Goal: Find contact information: Find contact information

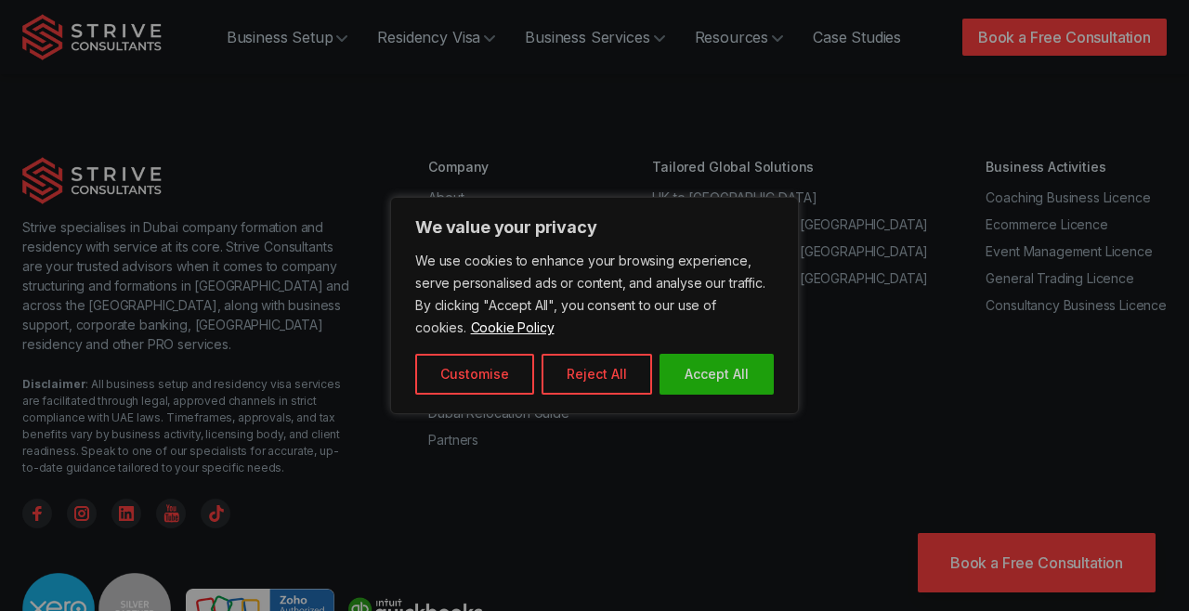
scroll to position [7374, 0]
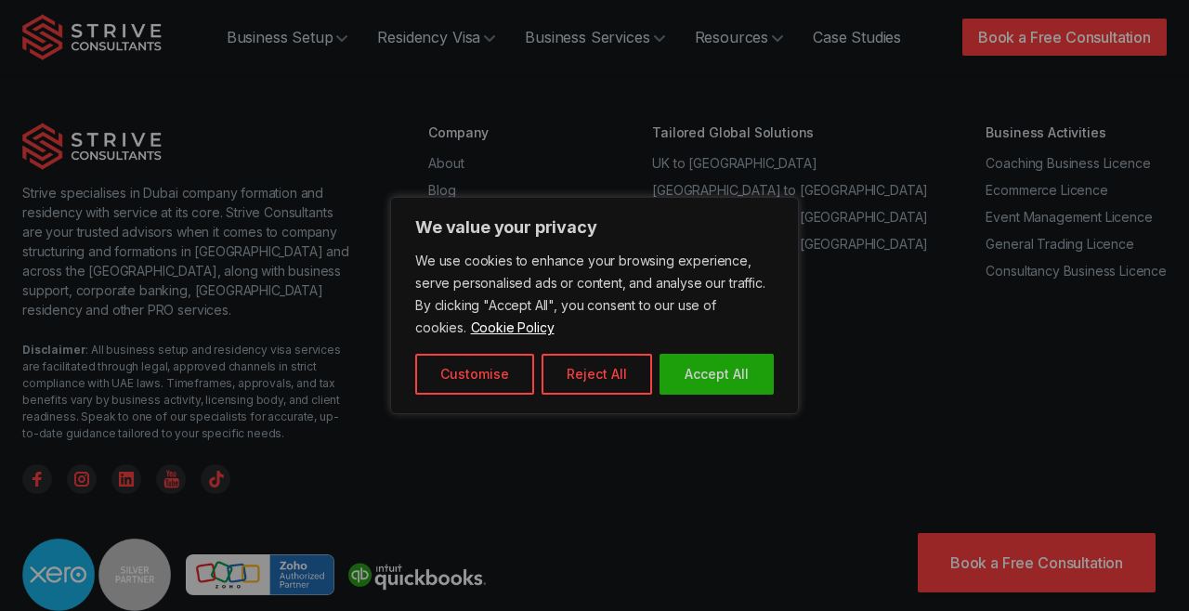
click at [606, 375] on button "Reject All" at bounding box center [596, 374] width 111 height 41
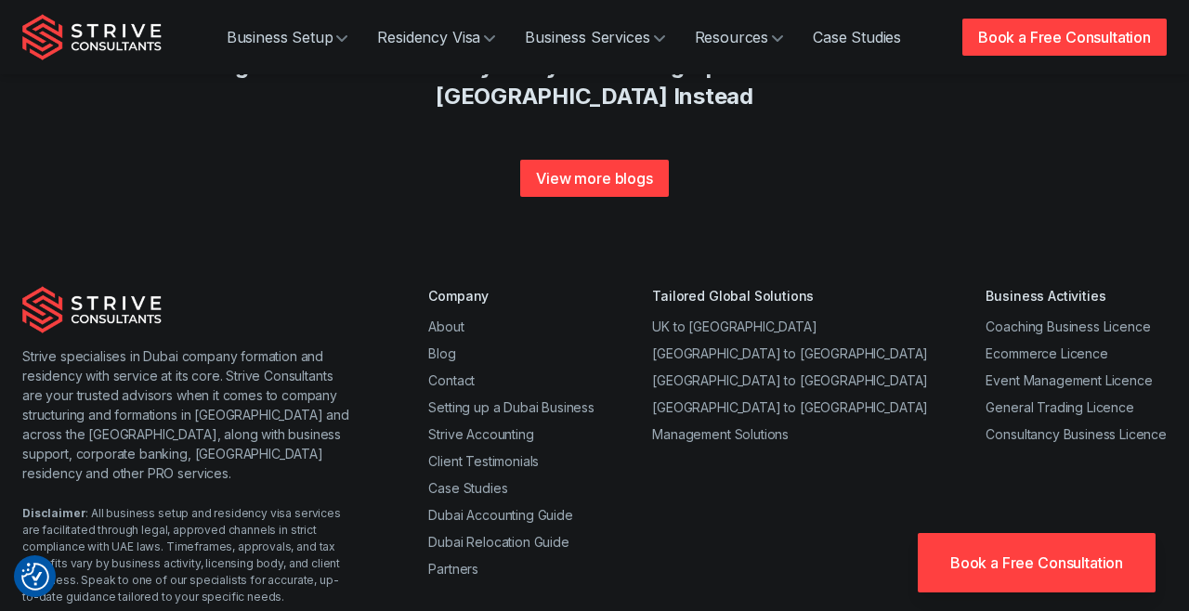
scroll to position [7191, 0]
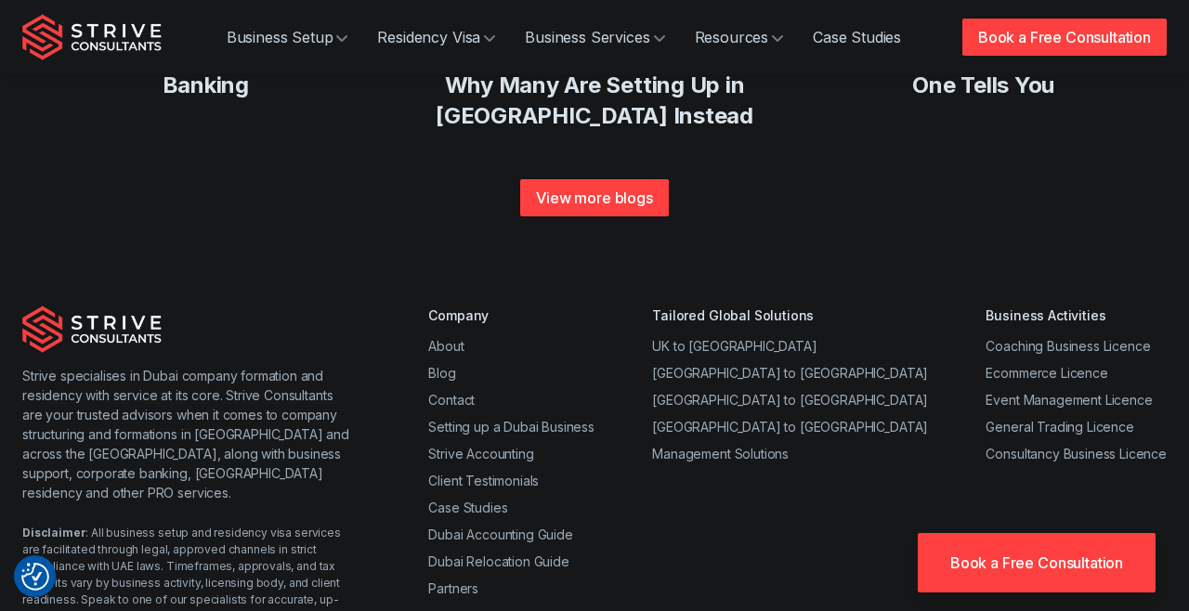
click at [462, 392] on link "Contact" at bounding box center [451, 400] width 46 height 16
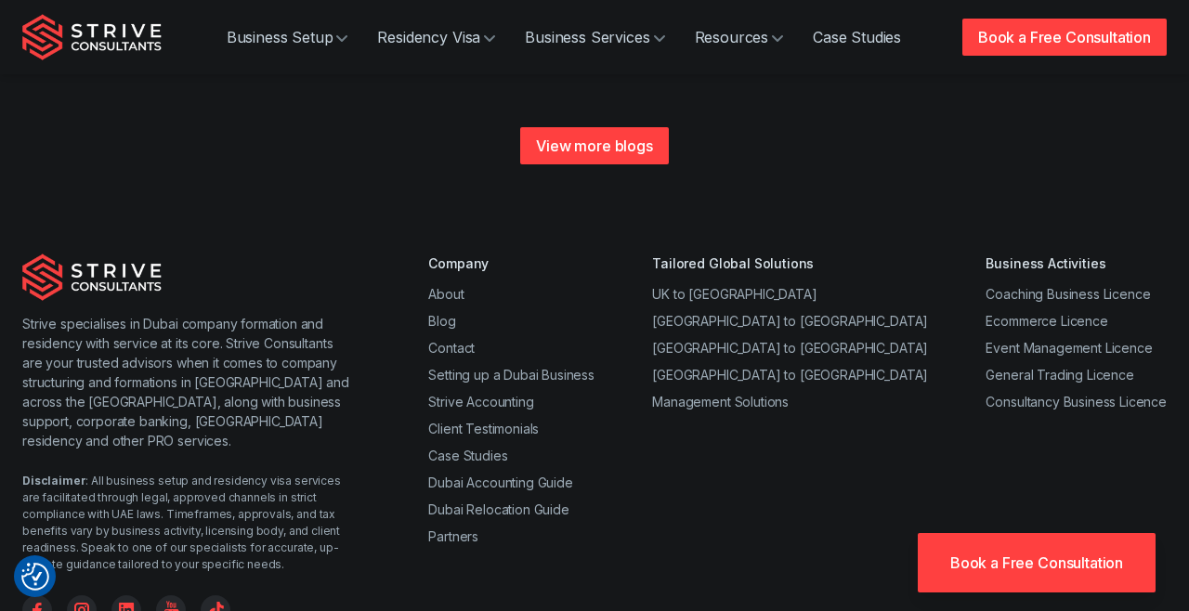
scroll to position [7280, 0]
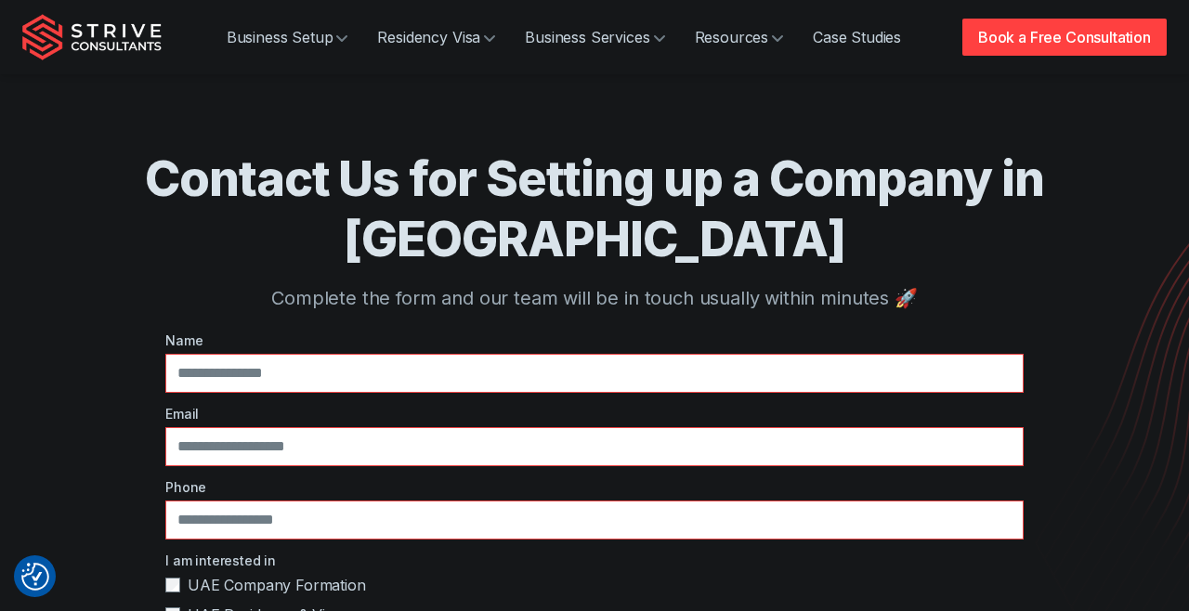
click at [758, 36] on link "Resources" at bounding box center [739, 37] width 119 height 37
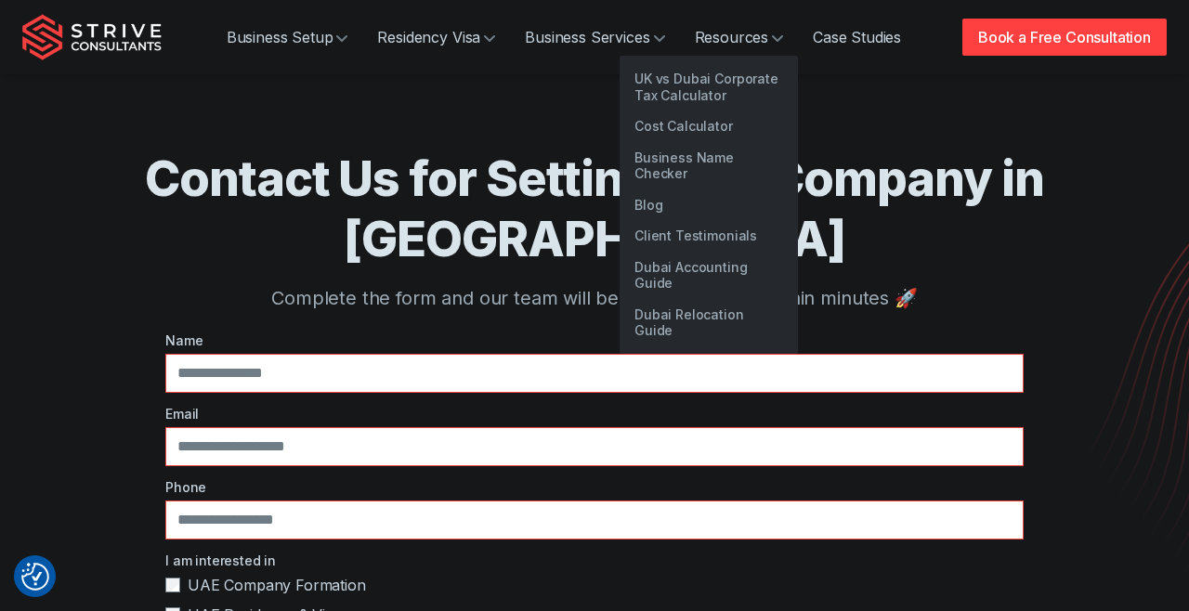
click at [649, 34] on link "Business Services" at bounding box center [594, 37] width 169 height 37
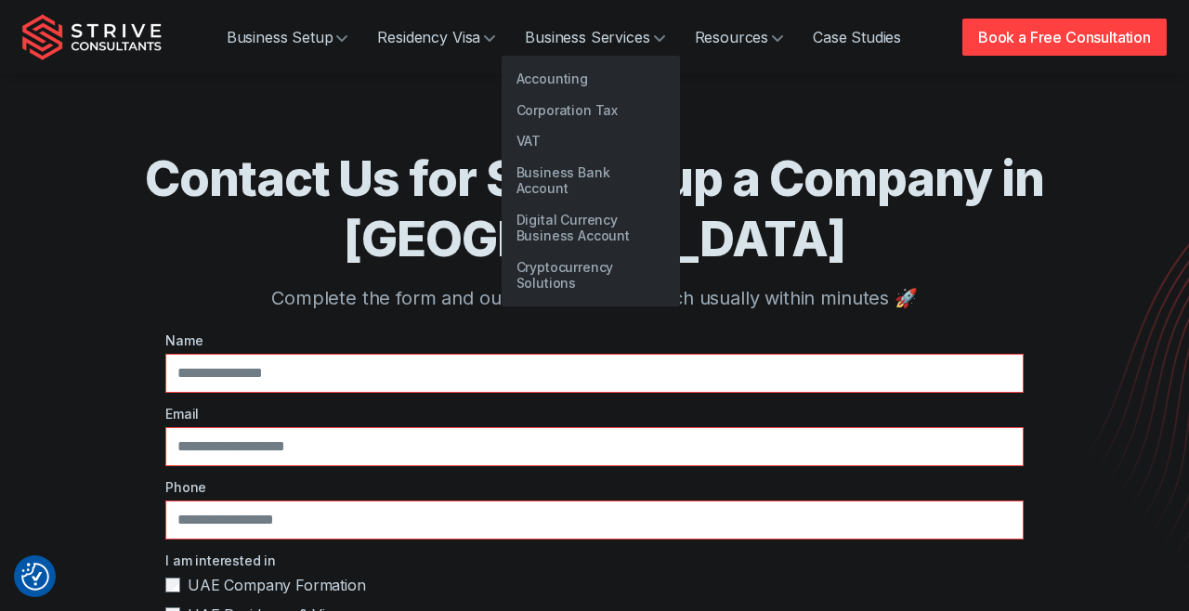
click at [482, 42] on link "Residency Visa" at bounding box center [436, 37] width 148 height 37
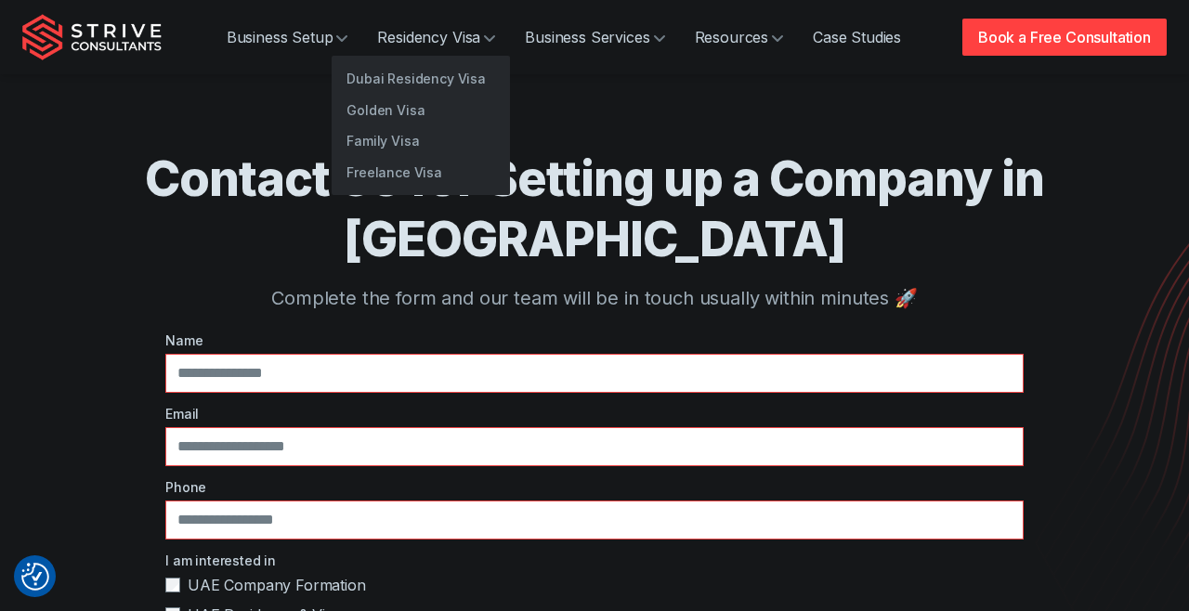
click at [343, 27] on link "Business Setup" at bounding box center [287, 37] width 151 height 37
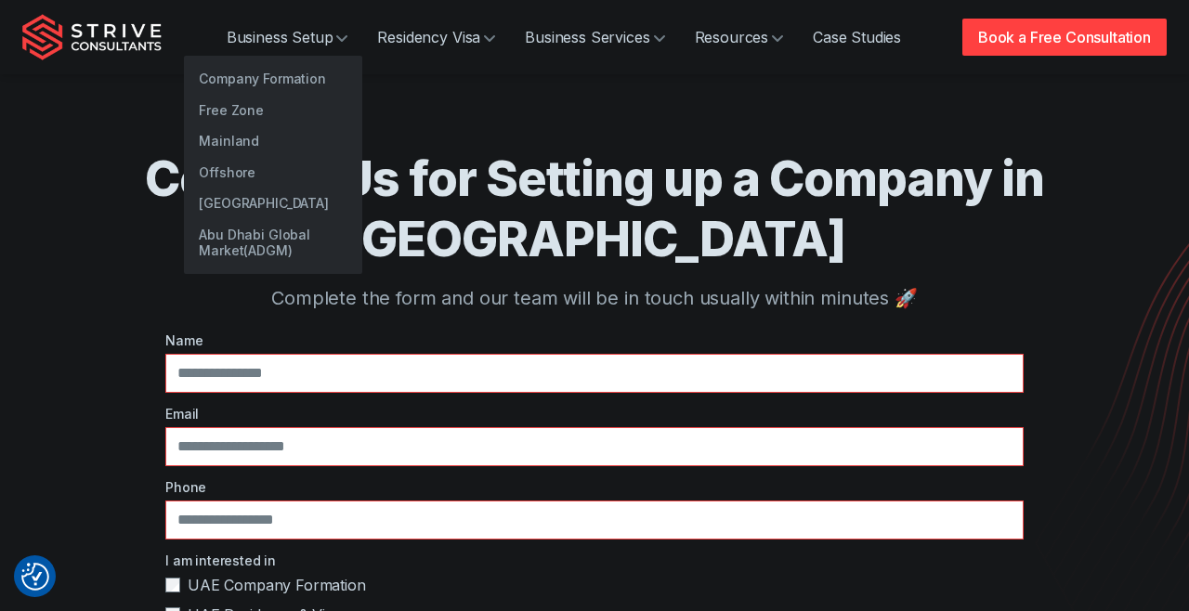
click at [121, 46] on img "Strive Consultants" at bounding box center [91, 37] width 139 height 46
